Goal: Transaction & Acquisition: Purchase product/service

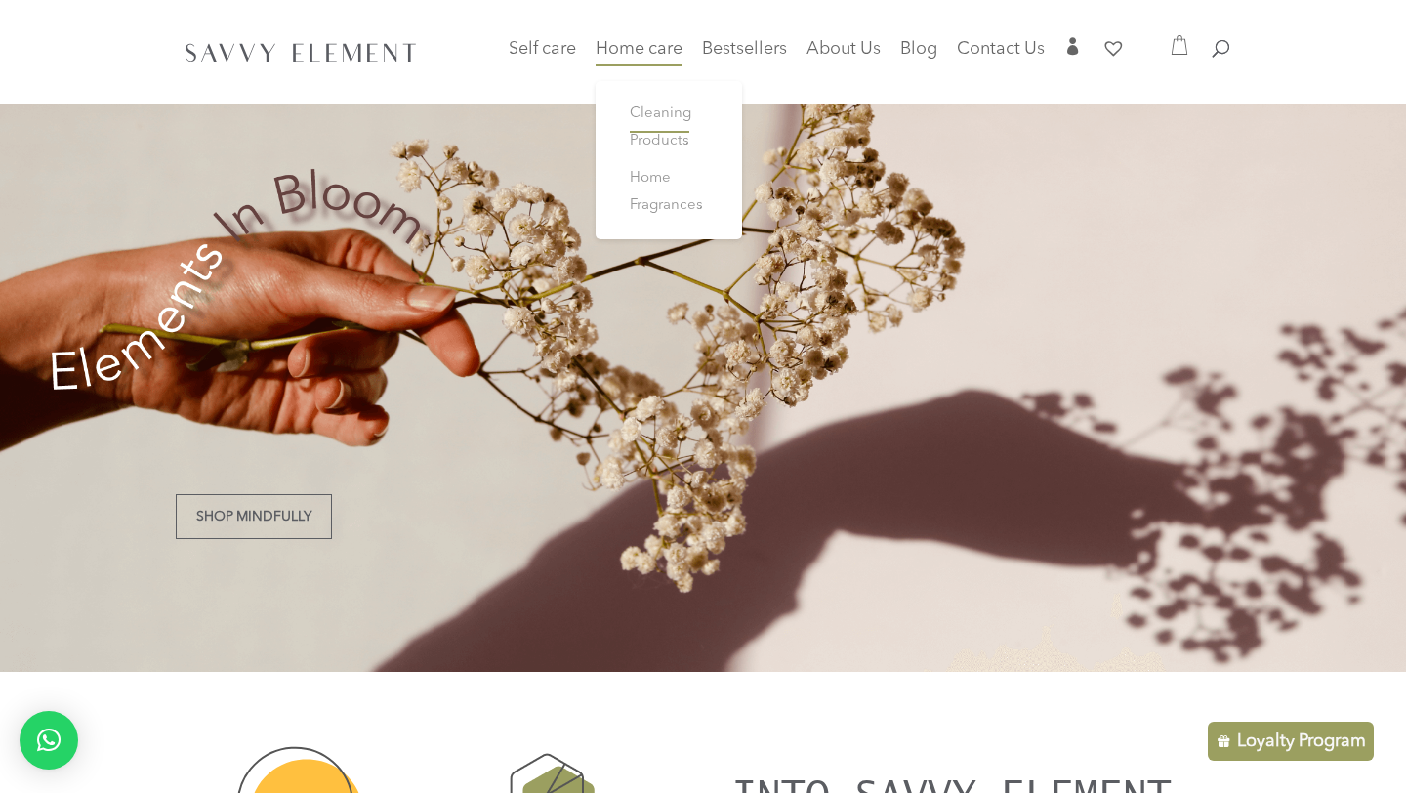
click at [665, 115] on span "Cleaning Products" at bounding box center [660, 127] width 61 height 42
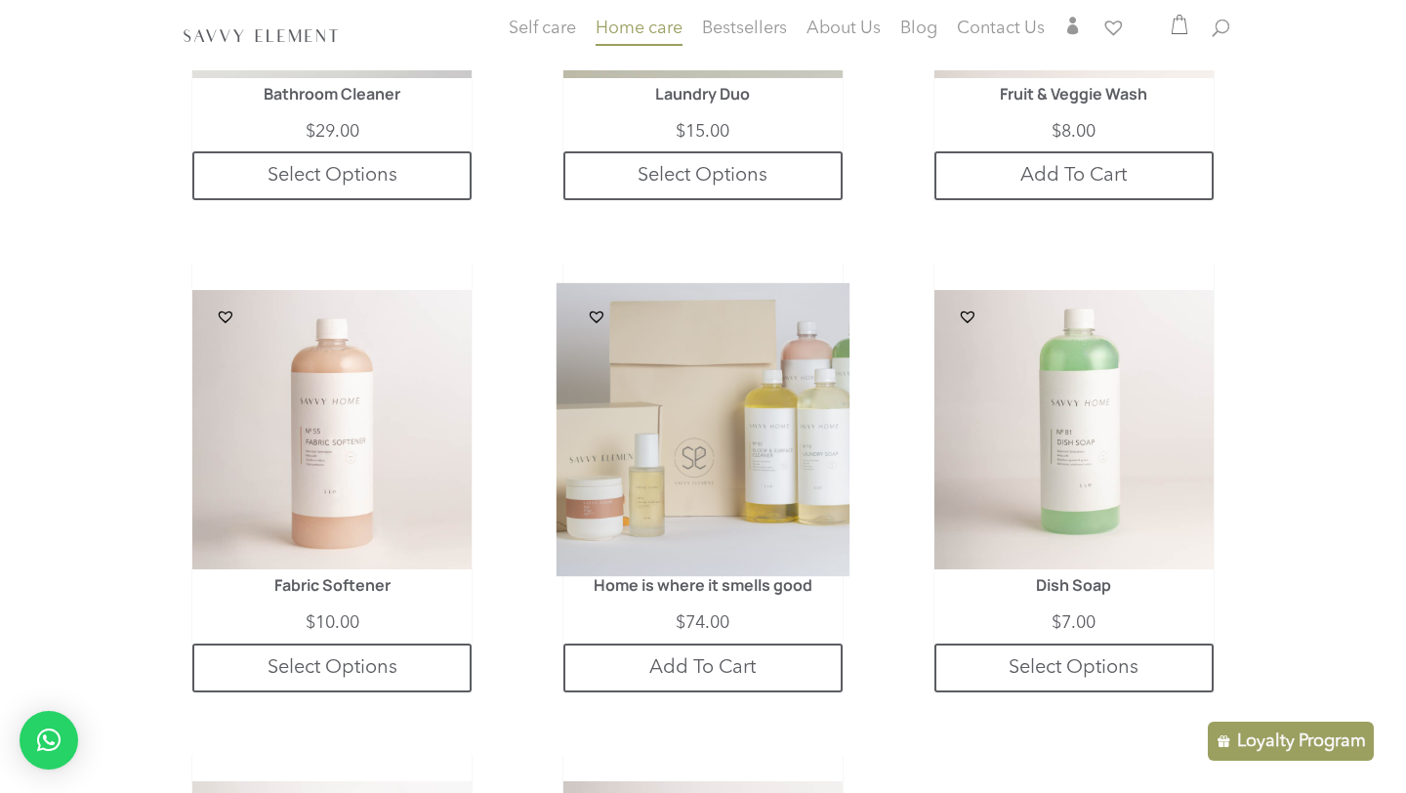
scroll to position [814, 0]
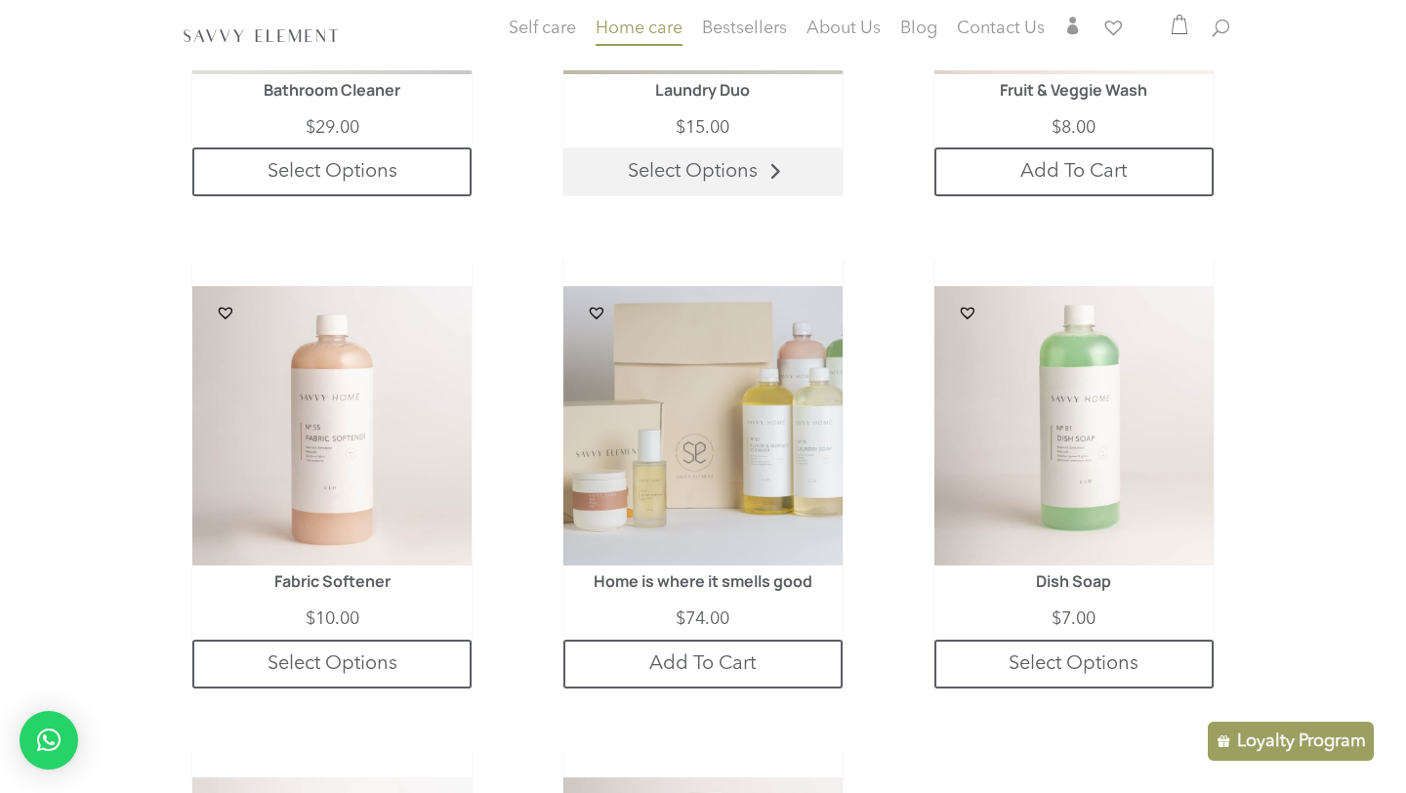
click at [768, 175] on link "Select Options" at bounding box center [702, 171] width 279 height 49
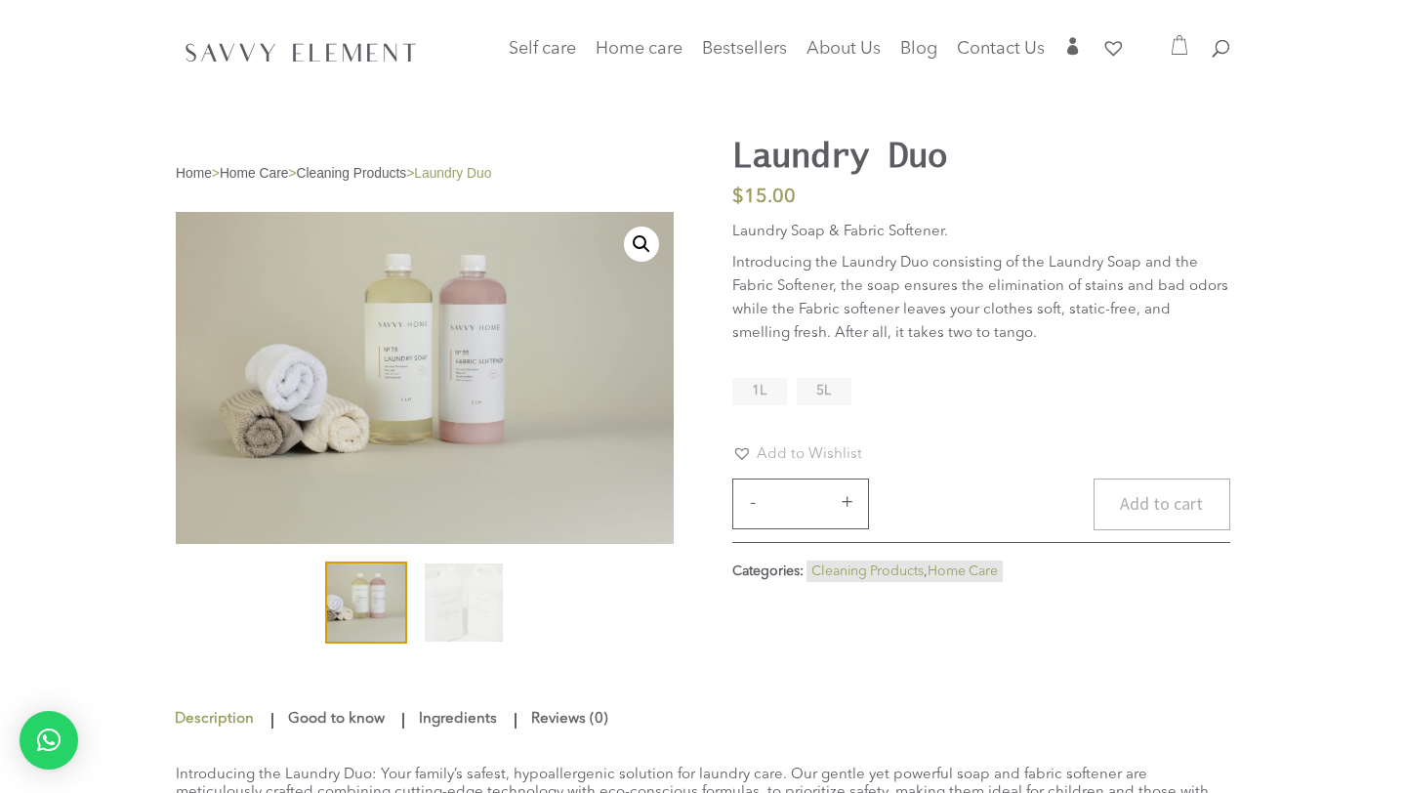
click at [1164, 491] on button "Add to cart" at bounding box center [1161, 504] width 137 height 52
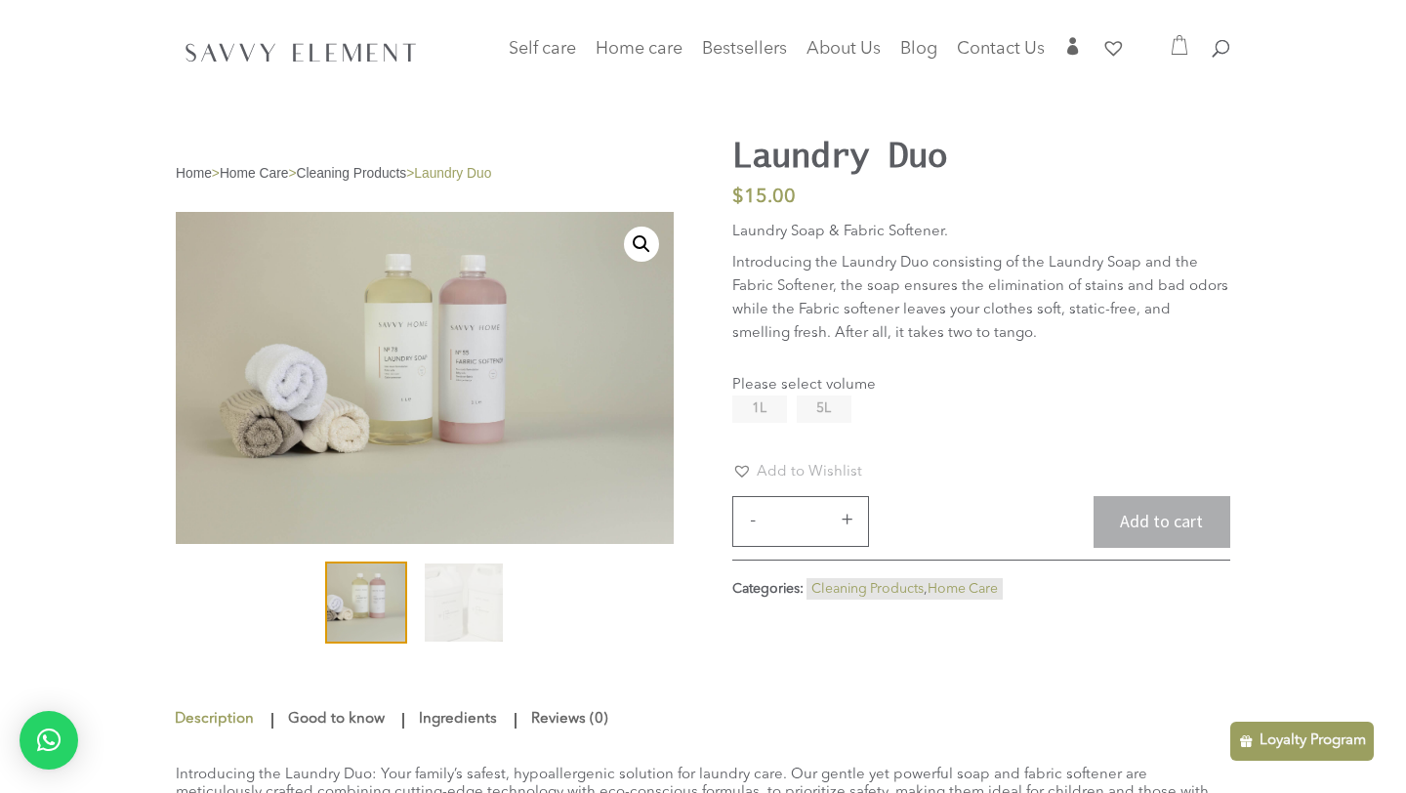
click at [835, 400] on li "5L" at bounding box center [824, 408] width 55 height 27
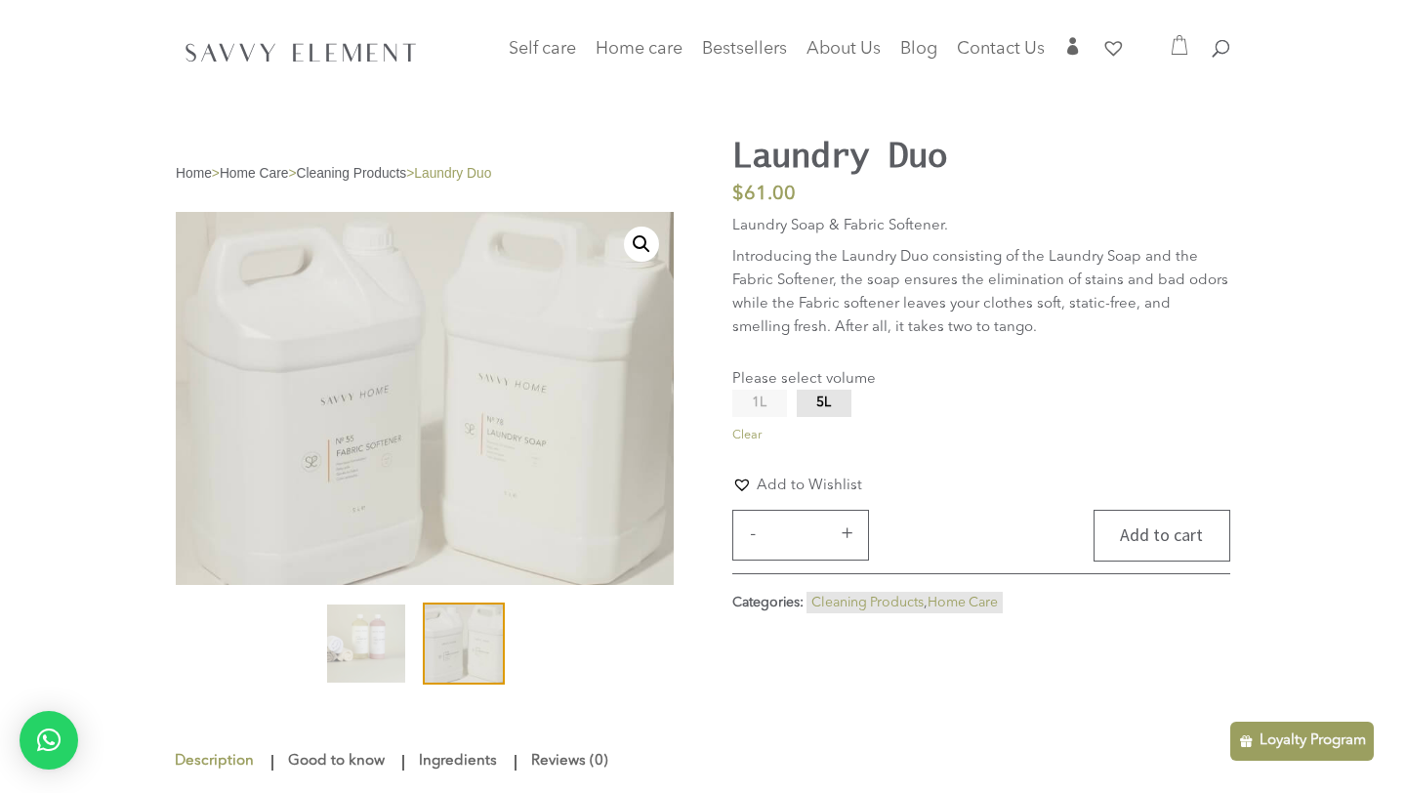
click at [1173, 539] on button "Add to cart" at bounding box center [1161, 536] width 137 height 52
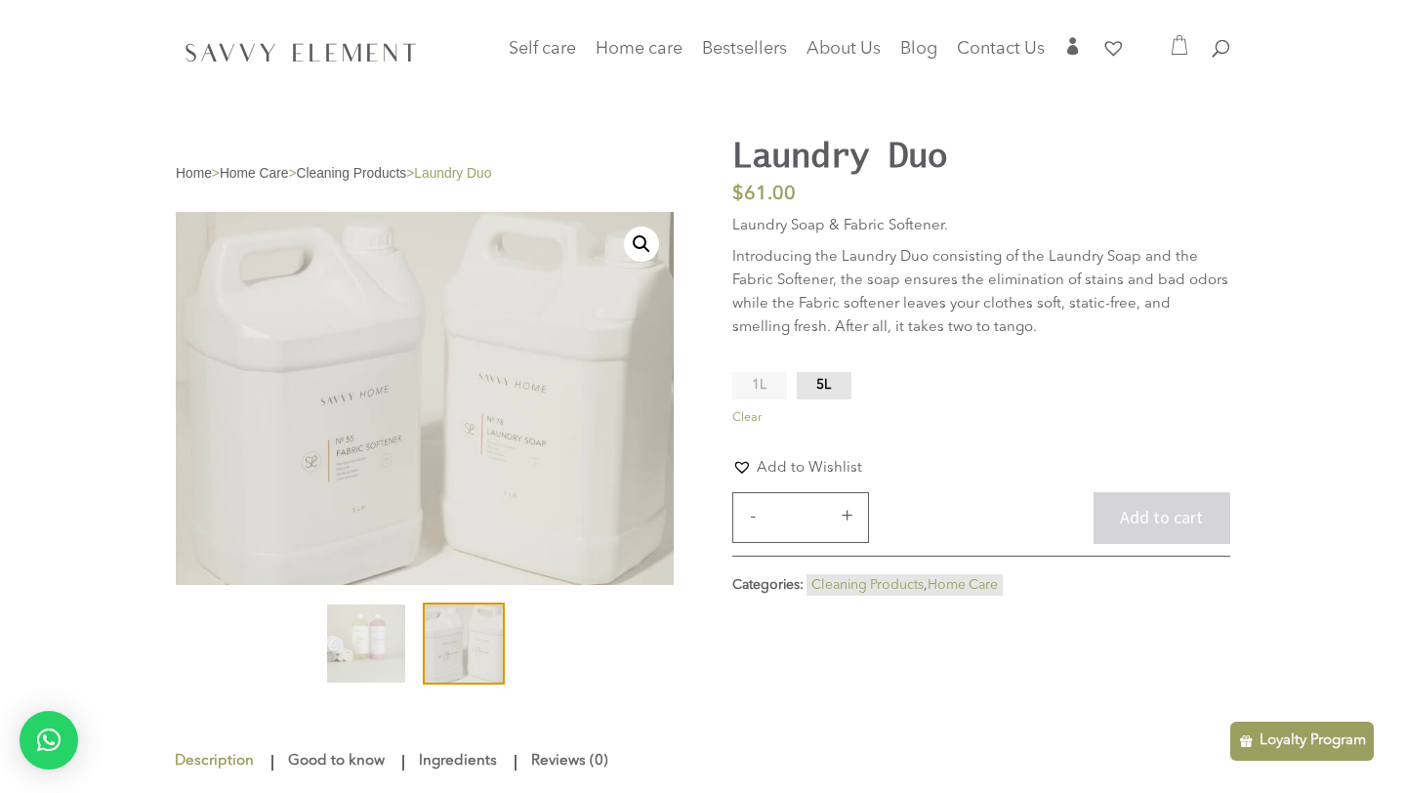
click at [757, 381] on span "1L" at bounding box center [759, 385] width 15 height 14
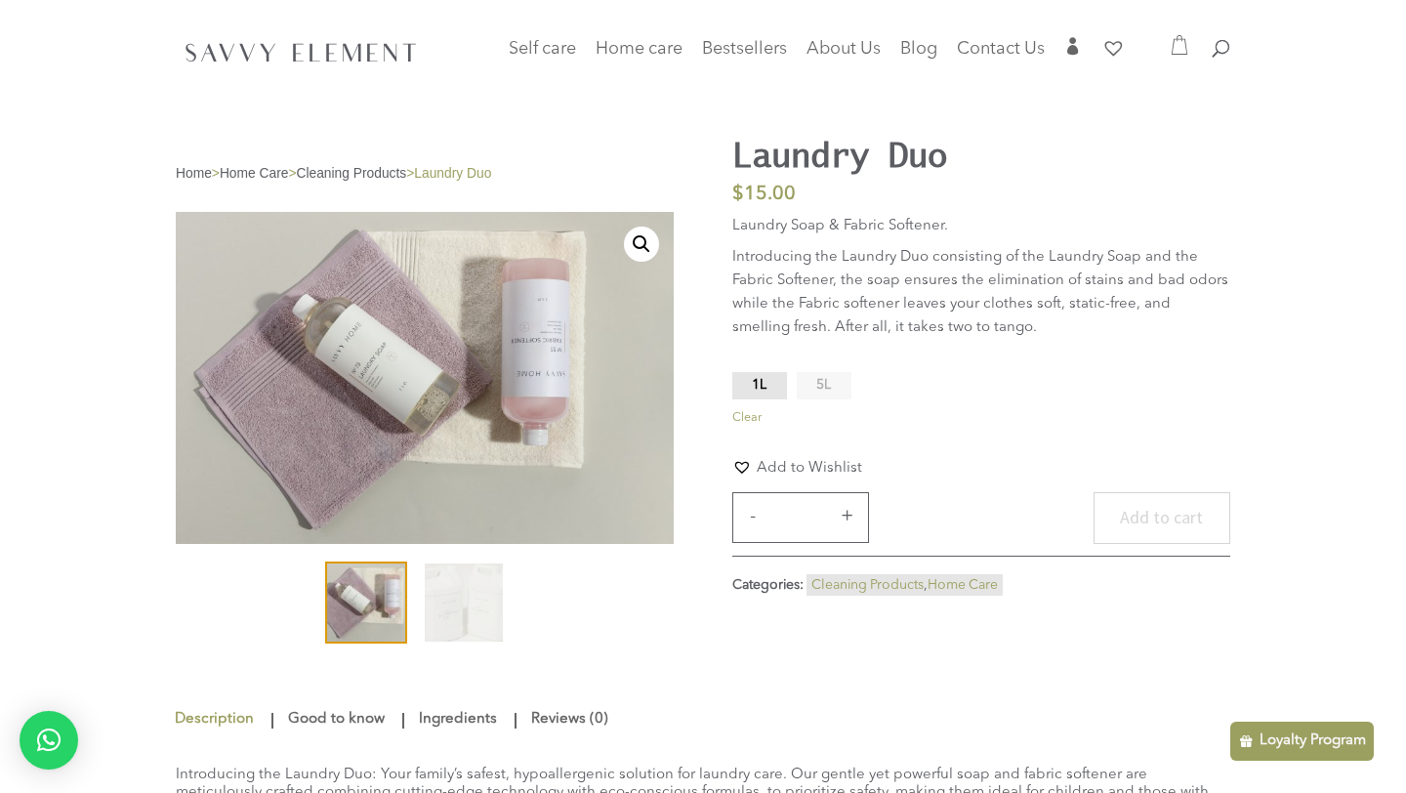
click at [1144, 518] on button "Add to cart" at bounding box center [1161, 518] width 137 height 52
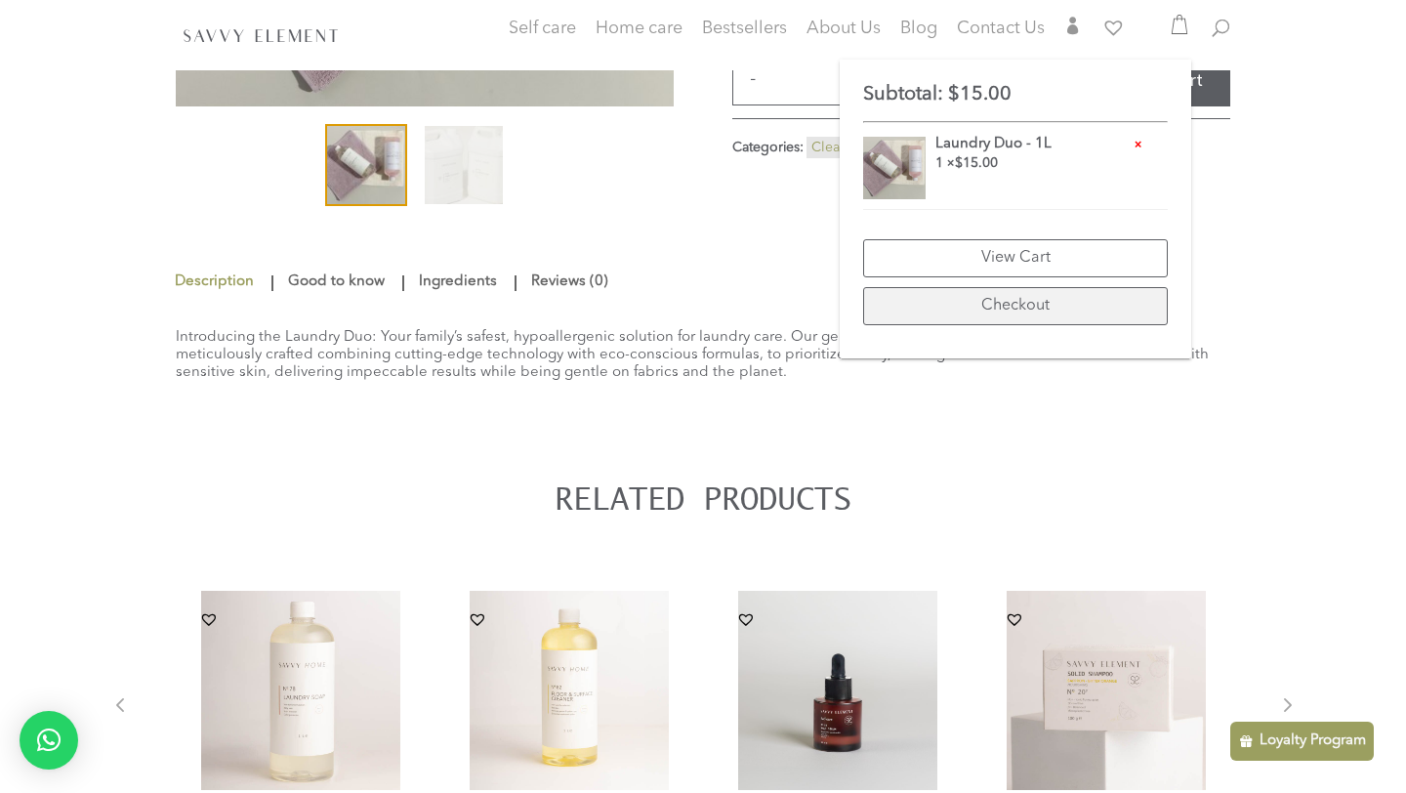
scroll to position [436, 0]
click at [1064, 307] on link "Checkout" at bounding box center [1015, 306] width 305 height 38
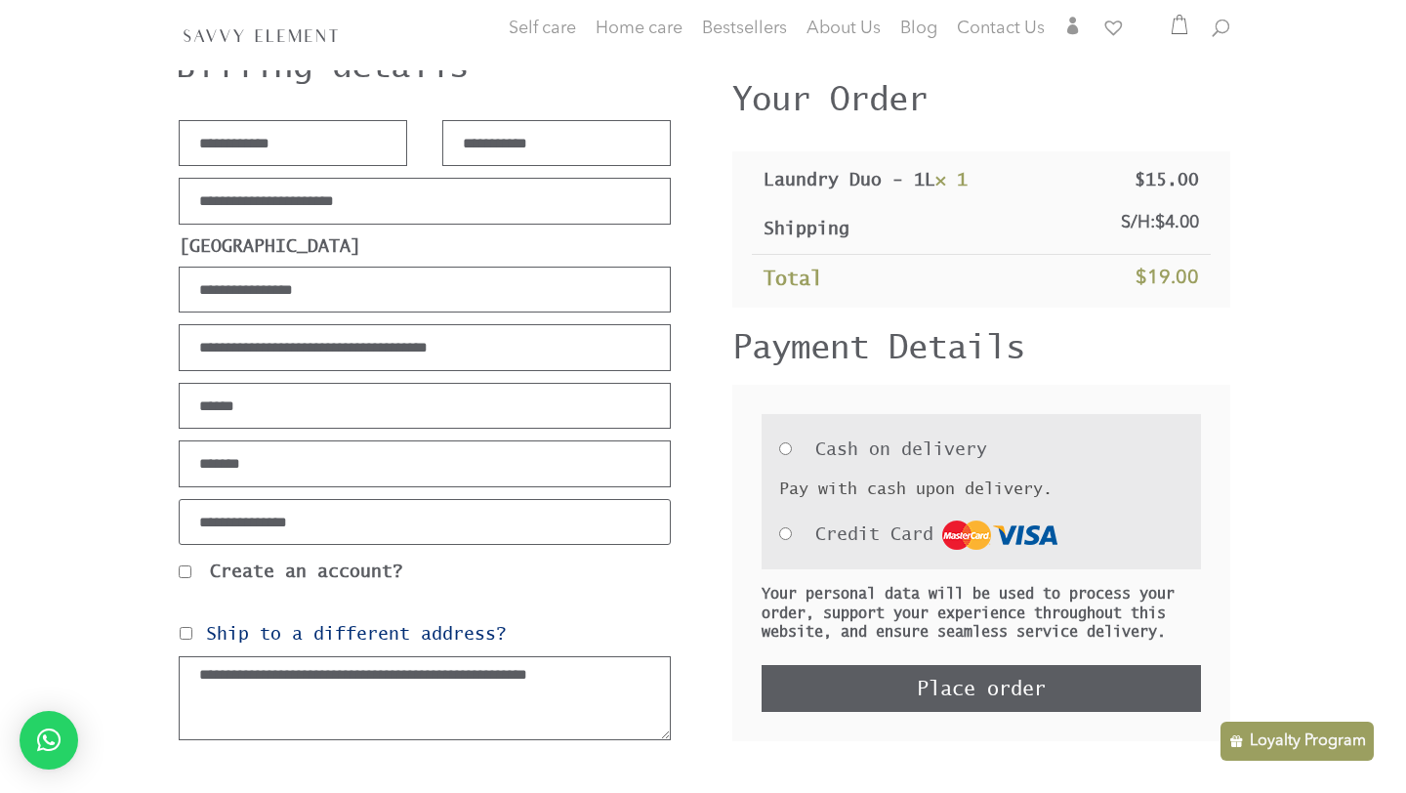
scroll to position [253, 0]
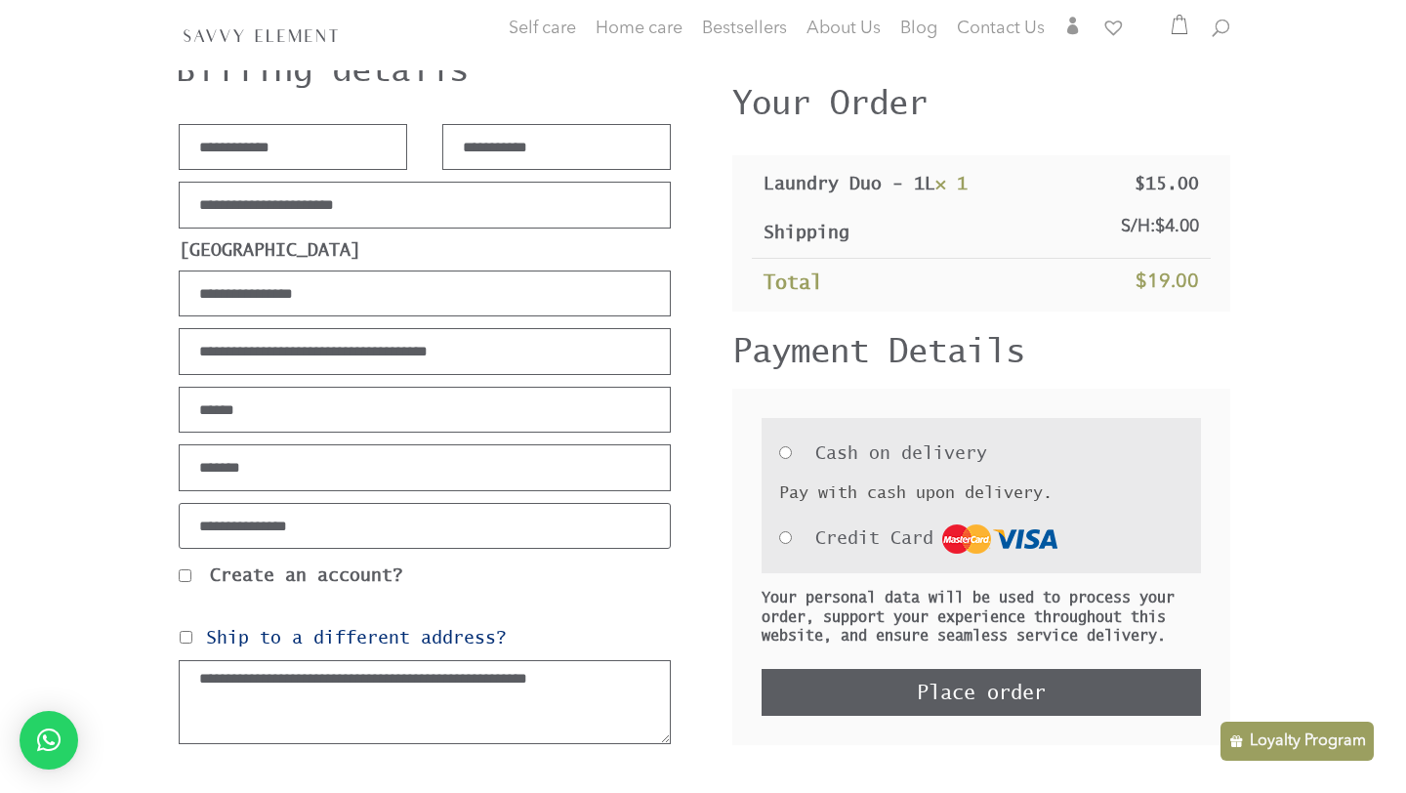
click at [836, 699] on button "Place order" at bounding box center [980, 692] width 439 height 47
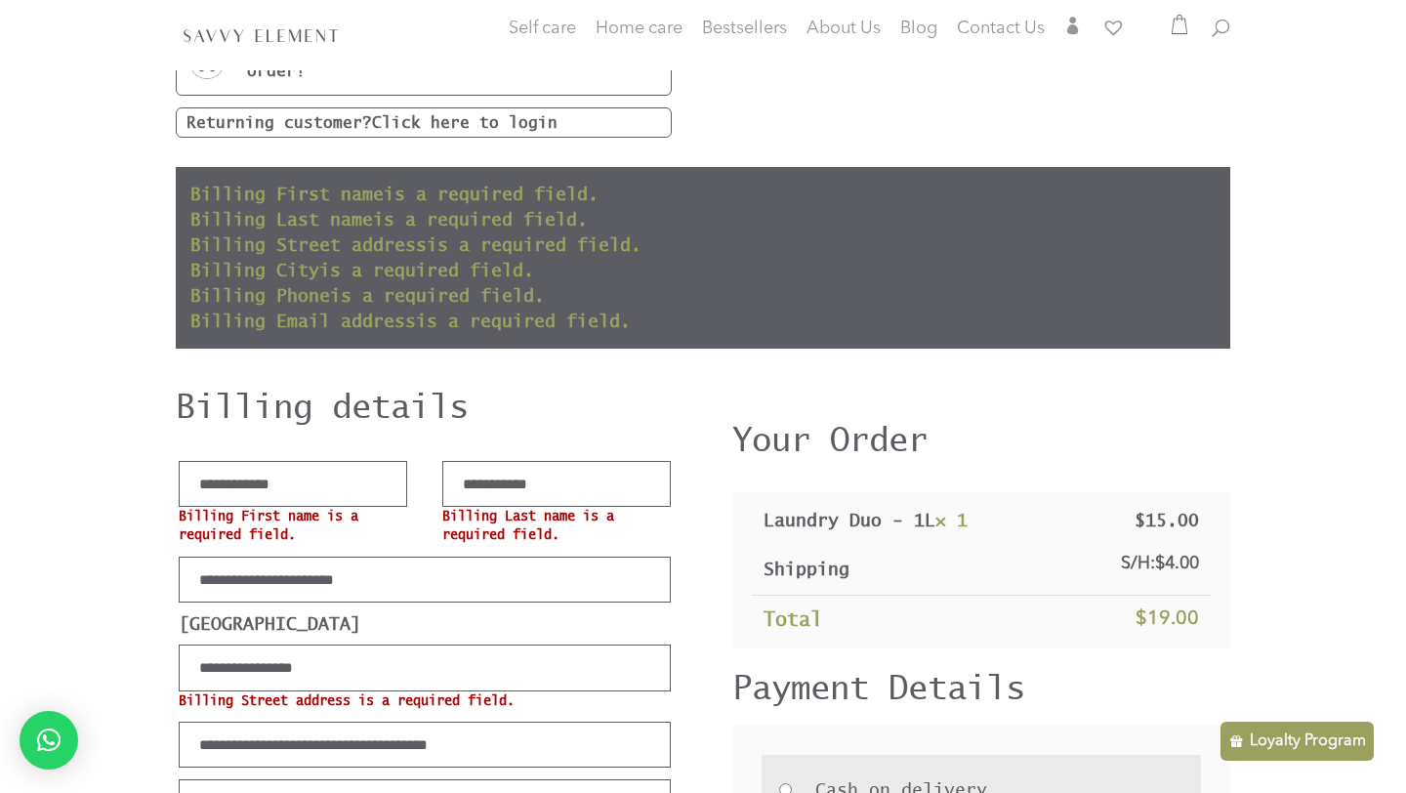
scroll to position [131, 0]
